Goal: Check status: Check status

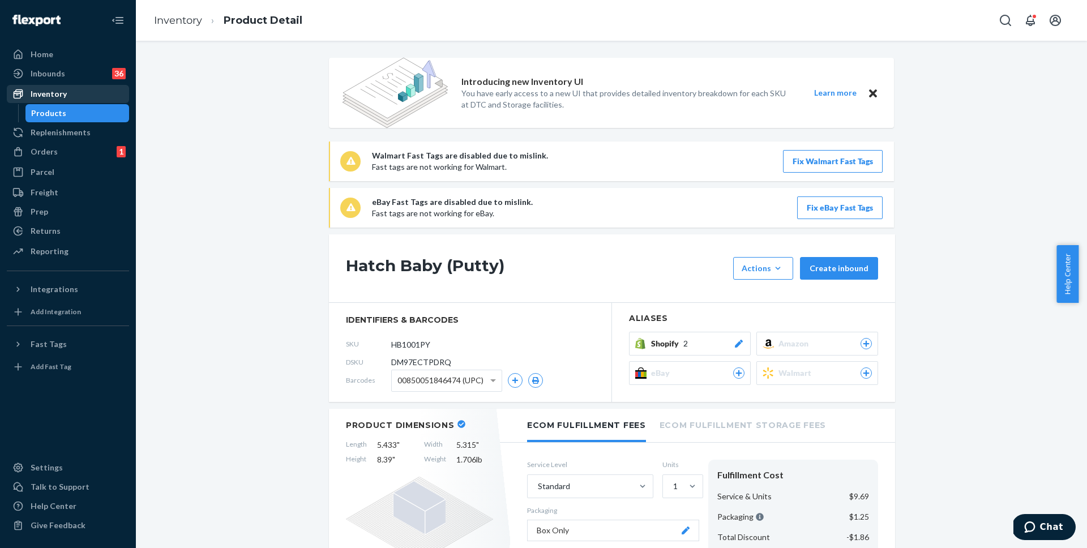
click at [51, 95] on div "Inventory" at bounding box center [49, 93] width 36 height 11
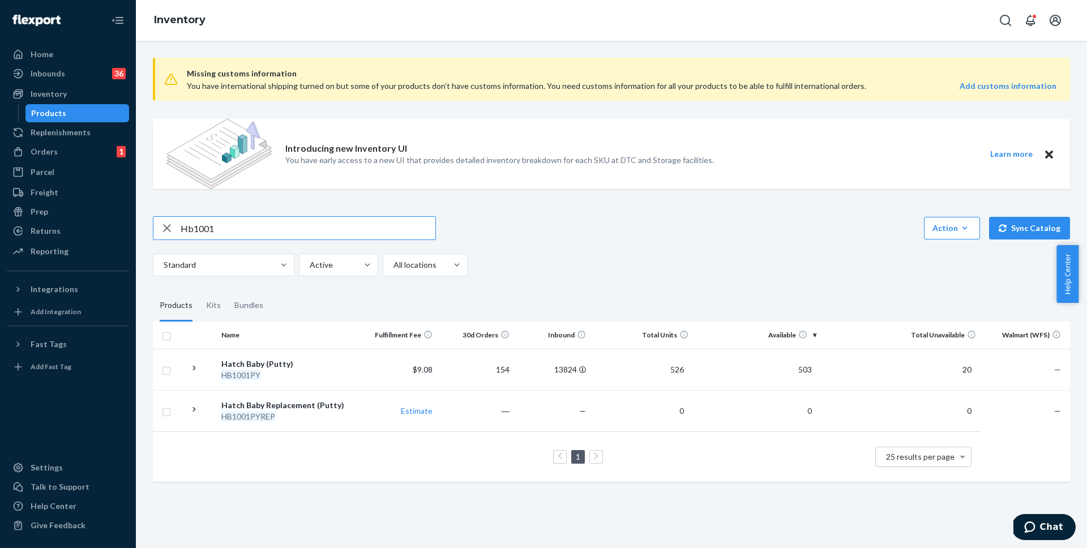
drag, startPoint x: 231, startPoint y: 237, endPoint x: 164, endPoint y: 233, distance: 67.5
click at [164, 233] on div "Hb1001" at bounding box center [294, 228] width 282 height 23
type input "hbr5006ge"
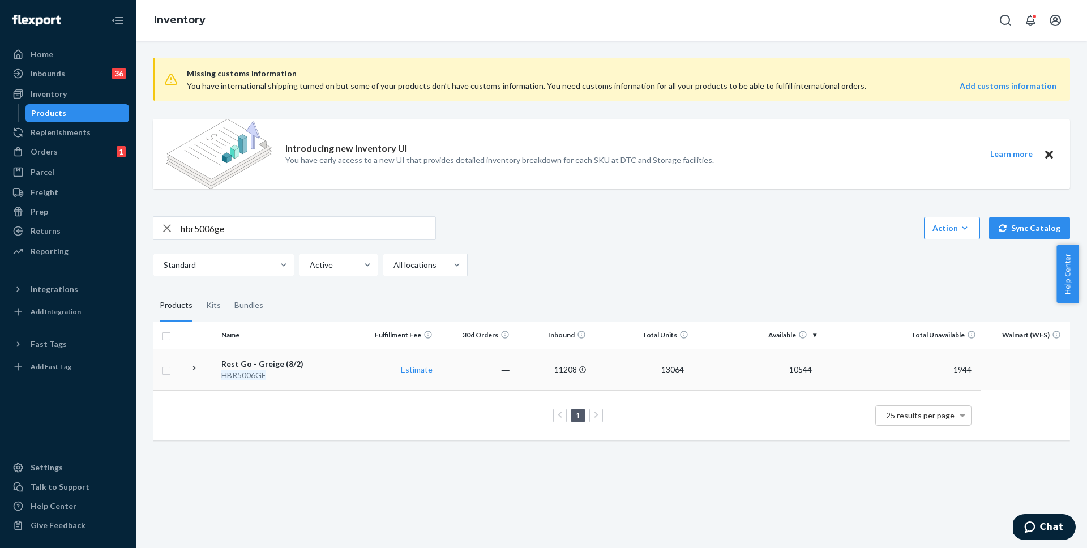
click at [278, 372] on div "HBR5006GE" at bounding box center [288, 375] width 135 height 11
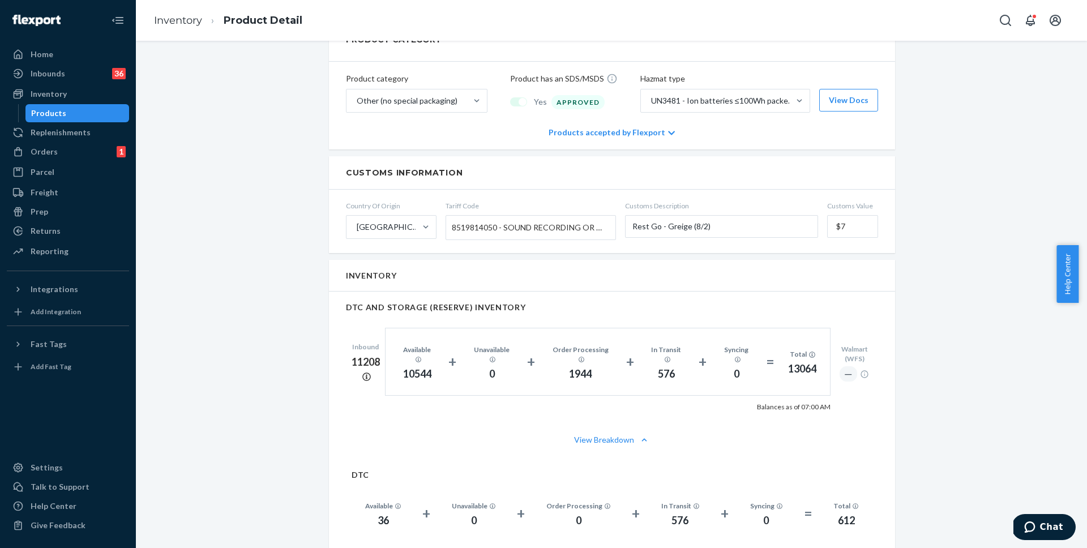
scroll to position [812, 0]
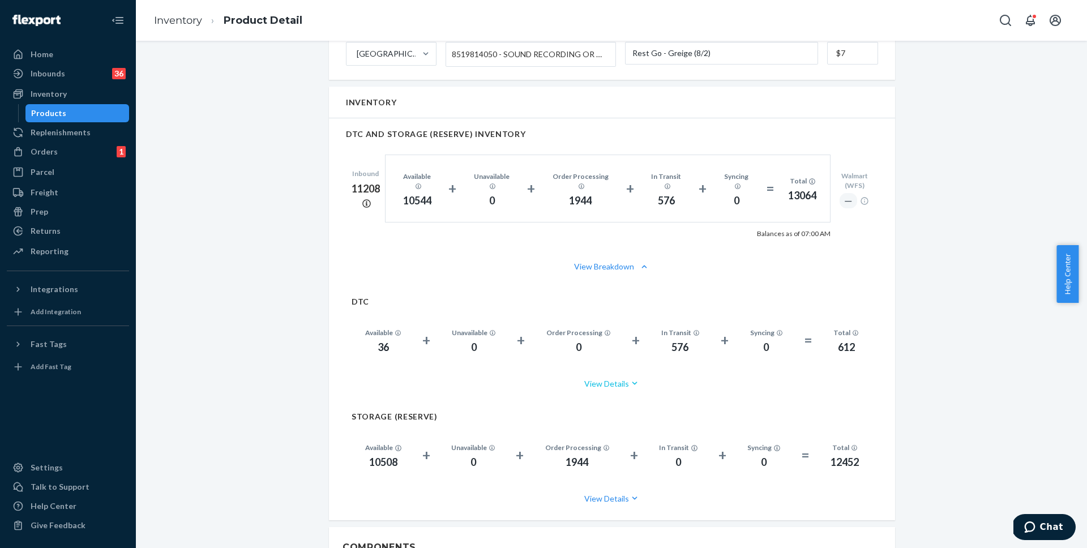
click at [611, 378] on button "View Details" at bounding box center [612, 384] width 521 height 30
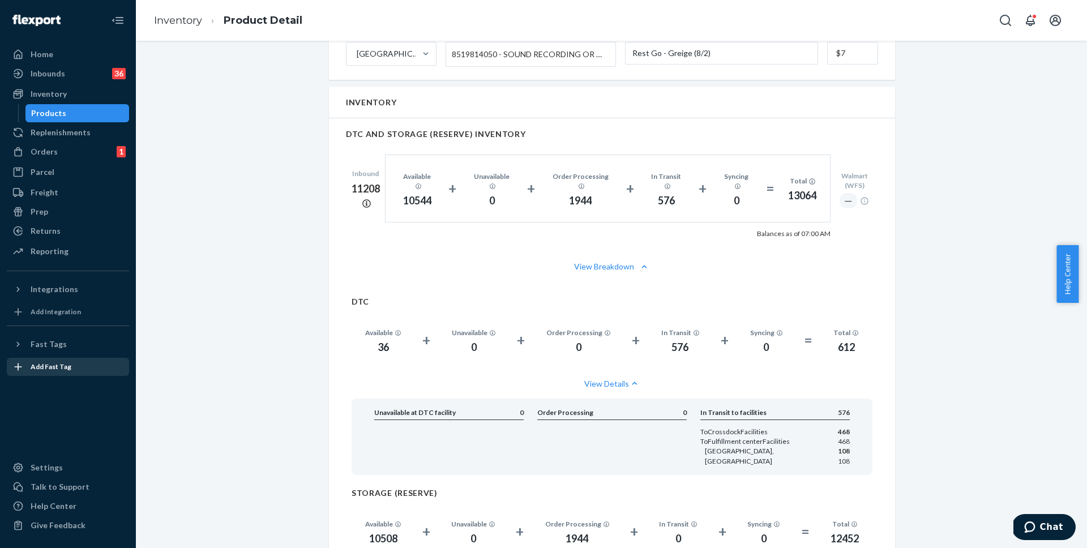
scroll to position [728, 0]
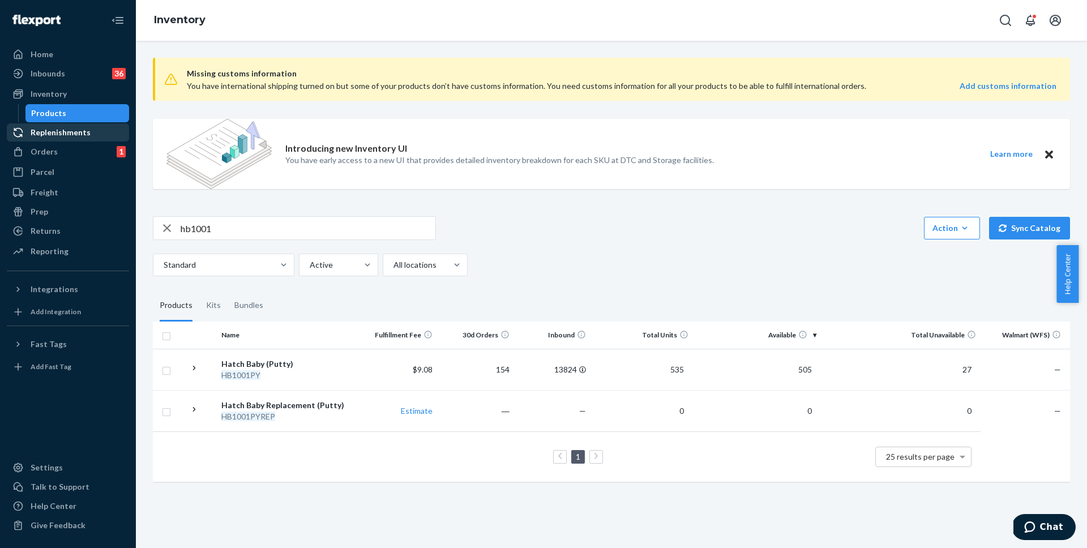
click at [57, 136] on div "Replenishments" at bounding box center [61, 132] width 60 height 11
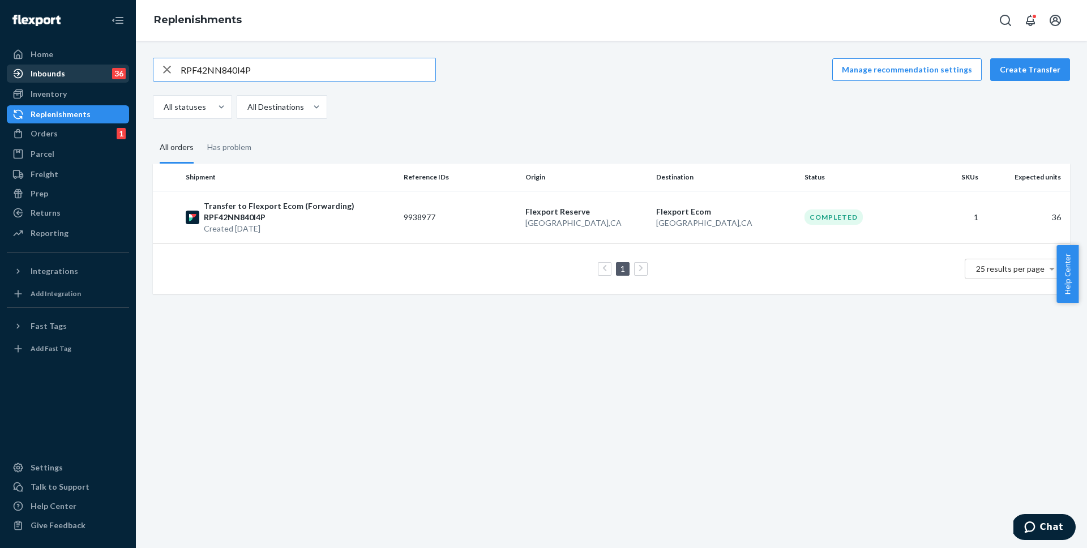
drag, startPoint x: 288, startPoint y: 71, endPoint x: 118, endPoint y: 75, distance: 169.9
click at [118, 75] on div "Home Inbounds 36 Shipping Plans Problems 36 Inventory Products Replenishments O…" at bounding box center [543, 274] width 1087 height 548
drag, startPoint x: 295, startPoint y: 72, endPoint x: 147, endPoint y: 65, distance: 147.9
click at [147, 65] on div "RPF42NN840I4P Manage recommendation settings Create Transfer All statuses All D…" at bounding box center [611, 176] width 934 height 236
type input "1241907"
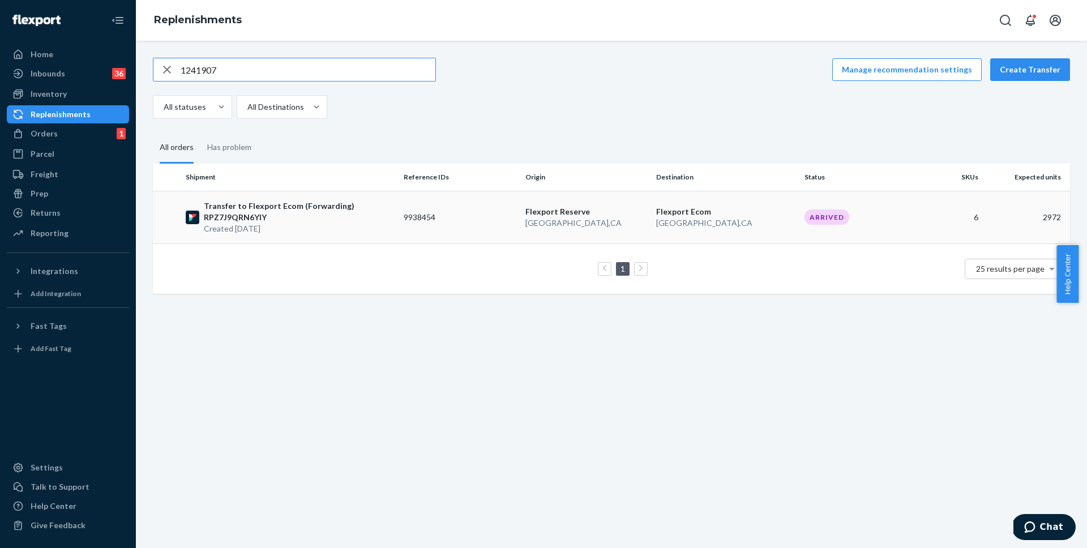
click at [327, 208] on p "Transfer to Flexport Ecom (Forwarding) RPZ7J9QRN6YIY" at bounding box center [299, 211] width 191 height 23
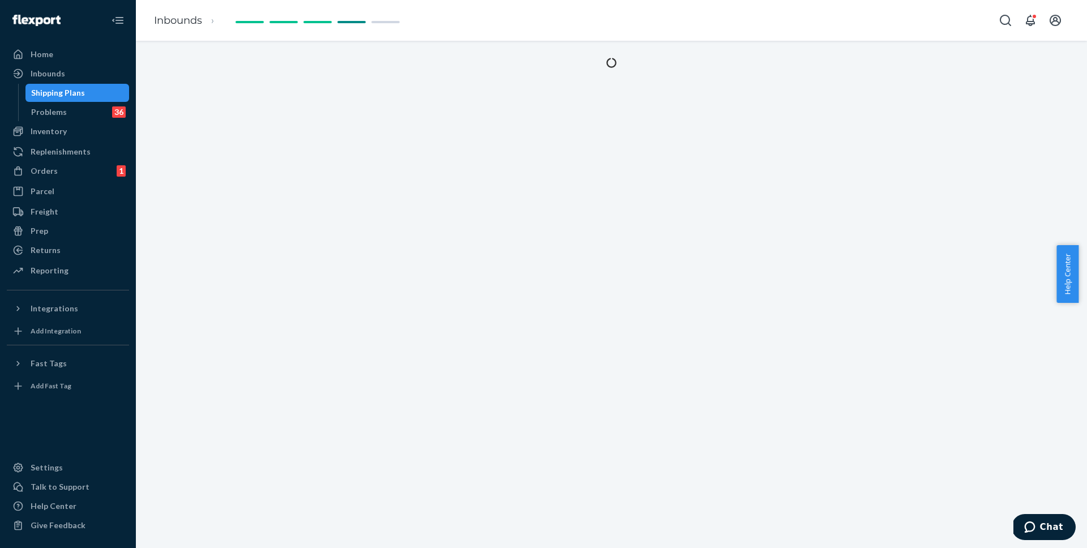
click at [930, 389] on div at bounding box center [611, 294] width 951 height 507
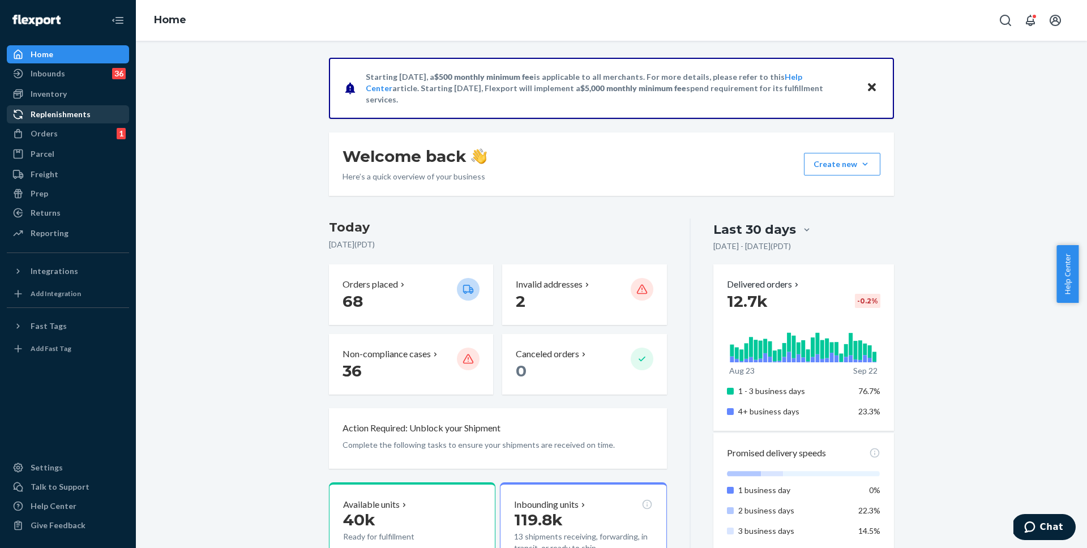
click at [58, 114] on div "Replenishments" at bounding box center [61, 114] width 60 height 11
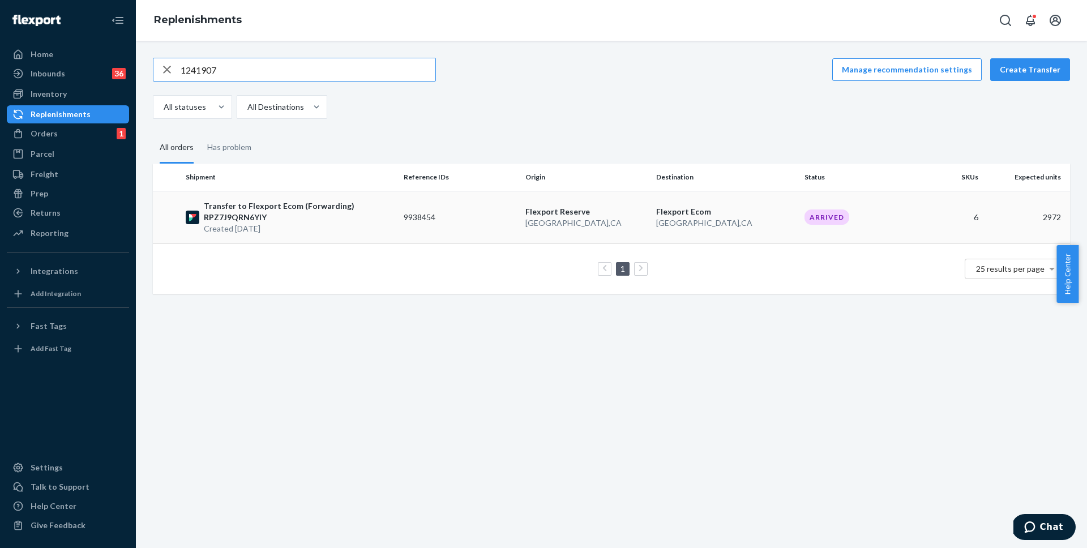
type input "1241907"
click at [327, 198] on td "Transfer to Flexport Ecom (Forwarding) RPZ7J9QRN6YIY Created Sep 16, 2025" at bounding box center [290, 217] width 218 height 53
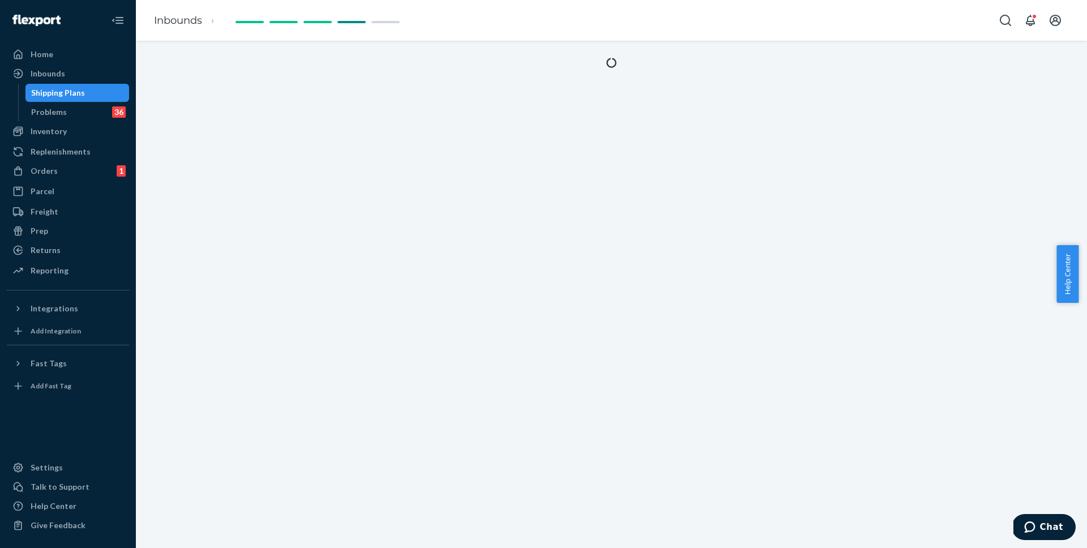
click at [314, 211] on div at bounding box center [611, 294] width 951 height 507
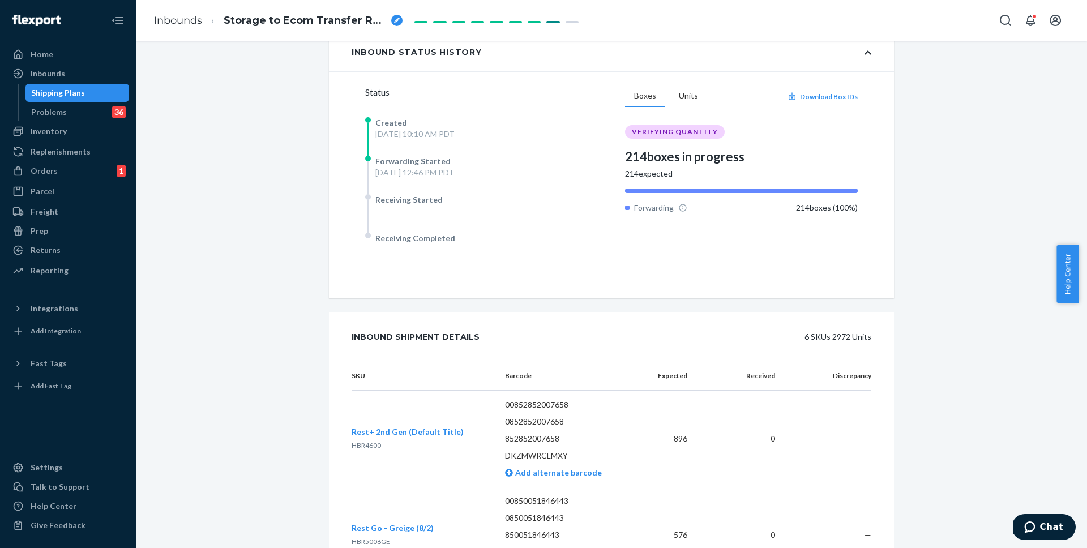
scroll to position [225, 0]
